Goal: Transaction & Acquisition: Purchase product/service

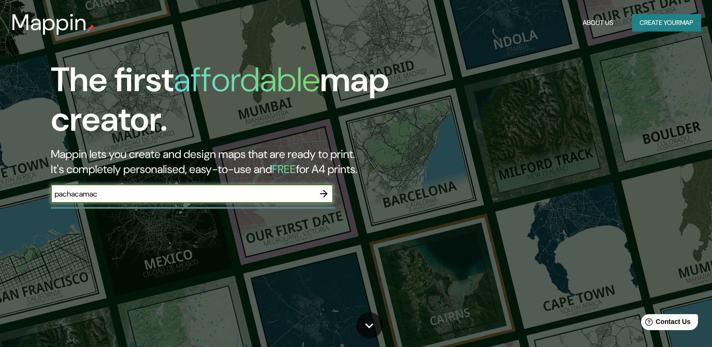
type input "pachacamac"
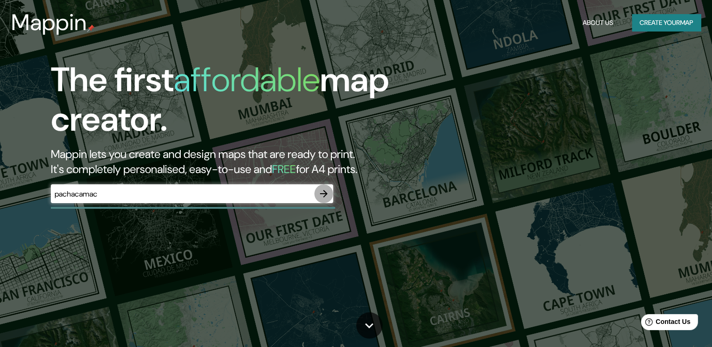
click at [322, 195] on icon "button" at bounding box center [323, 193] width 11 height 11
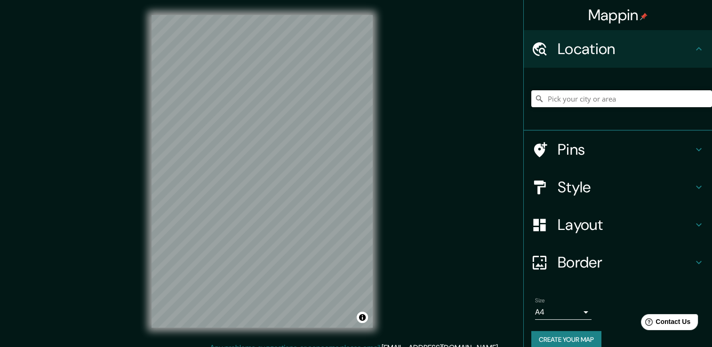
click at [570, 98] on input "Pick your city or area" at bounding box center [621, 98] width 181 height 17
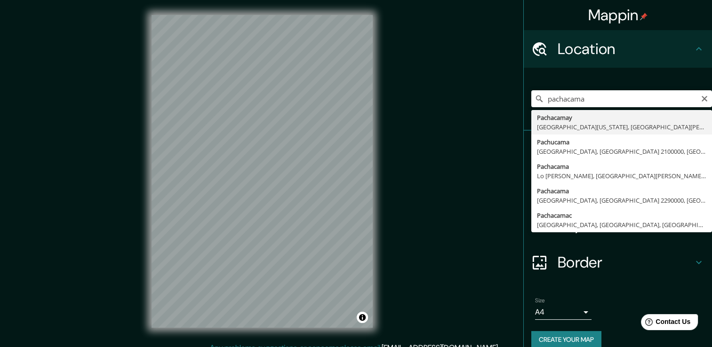
type input "Pachacamac, [GEOGRAPHIC_DATA], [GEOGRAPHIC_DATA], [GEOGRAPHIC_DATA]"
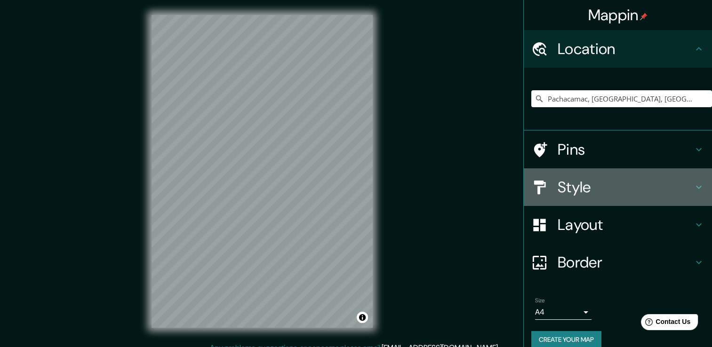
click at [590, 184] on h4 "Style" at bounding box center [624, 187] width 135 height 19
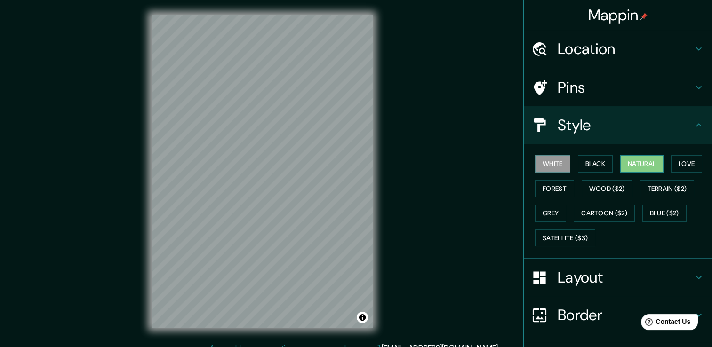
click at [644, 163] on button "Natural" at bounding box center [641, 163] width 43 height 17
click at [564, 236] on button "Satellite ($3)" at bounding box center [565, 238] width 60 height 17
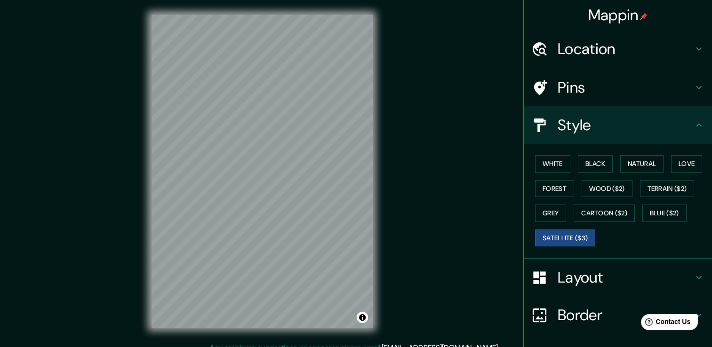
click at [150, 222] on div "© Mapbox © OpenStreetMap Improve this map © Maxar" at bounding box center [261, 171] width 251 height 342
click at [249, 199] on div at bounding box center [253, 198] width 8 height 8
click at [604, 88] on h4 "Pins" at bounding box center [624, 87] width 135 height 19
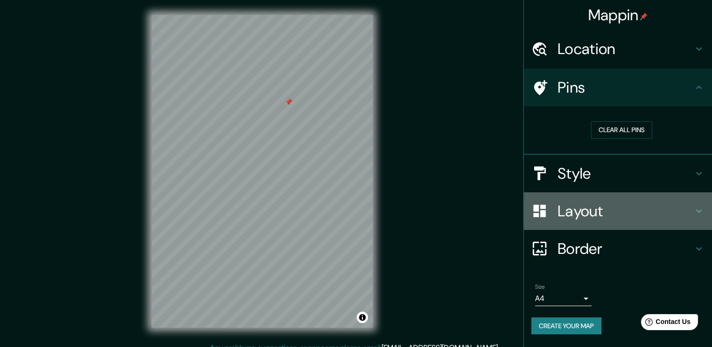
click at [596, 211] on h4 "Layout" at bounding box center [624, 211] width 135 height 19
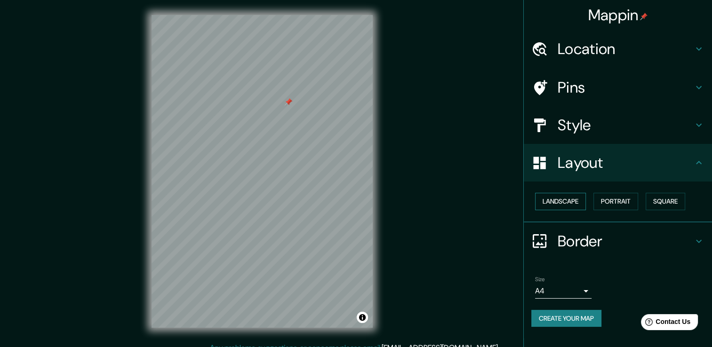
click at [541, 205] on button "Landscape" at bounding box center [560, 201] width 51 height 17
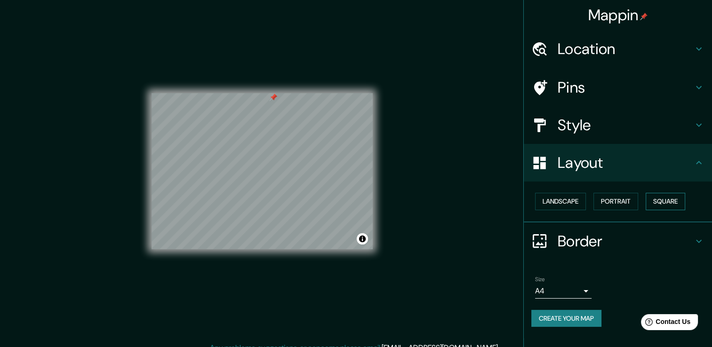
click at [670, 204] on button "Square" at bounding box center [665, 201] width 40 height 17
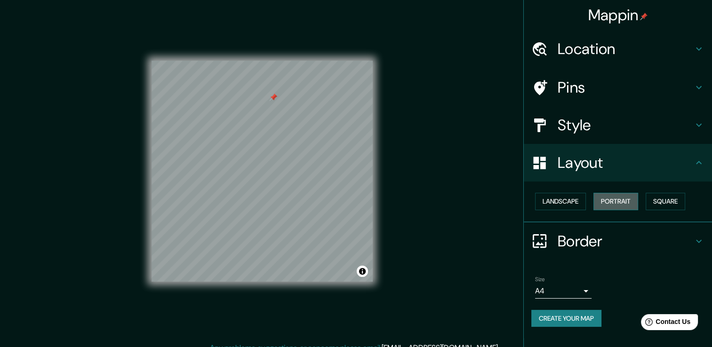
click at [620, 206] on button "Portrait" at bounding box center [615, 201] width 45 height 17
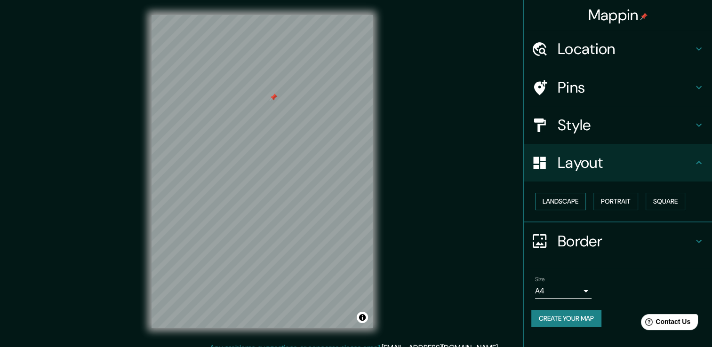
click at [578, 208] on button "Landscape" at bounding box center [560, 201] width 51 height 17
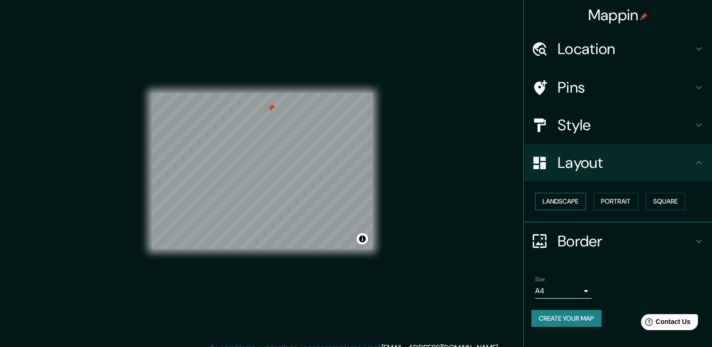
drag, startPoint x: 610, startPoint y: 197, endPoint x: 580, endPoint y: 200, distance: 30.3
click at [600, 198] on button "Portrait" at bounding box center [615, 201] width 45 height 17
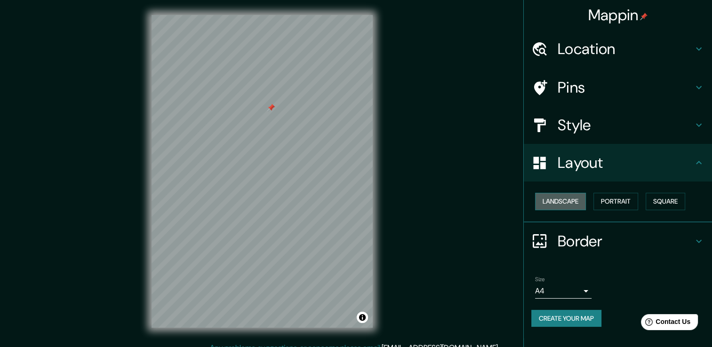
click at [561, 200] on button "Landscape" at bounding box center [560, 201] width 51 height 17
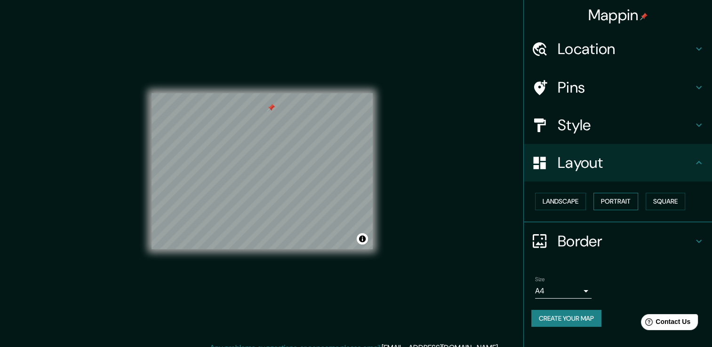
click at [626, 203] on button "Portrait" at bounding box center [615, 201] width 45 height 17
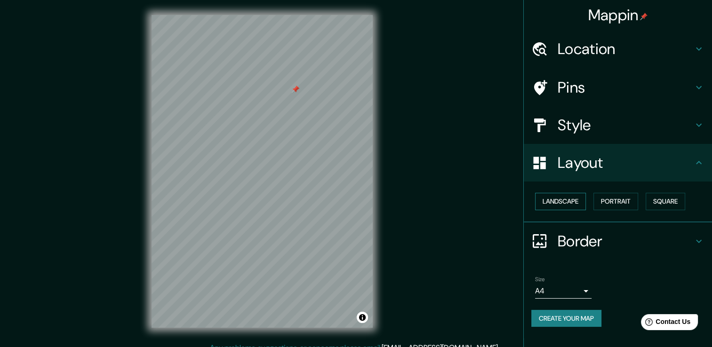
click at [570, 206] on button "Landscape" at bounding box center [560, 201] width 51 height 17
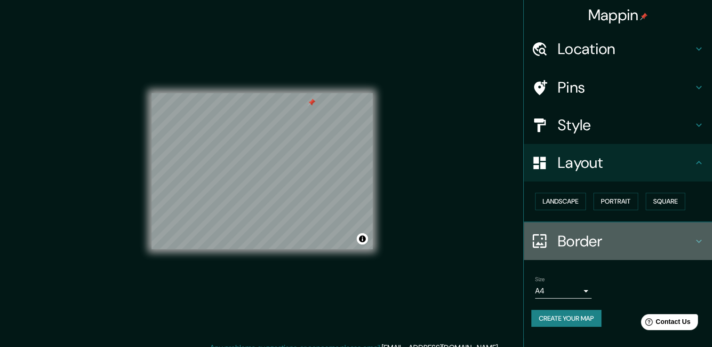
click at [628, 246] on h4 "Border" at bounding box center [624, 241] width 135 height 19
